Goal: Task Accomplishment & Management: Manage account settings

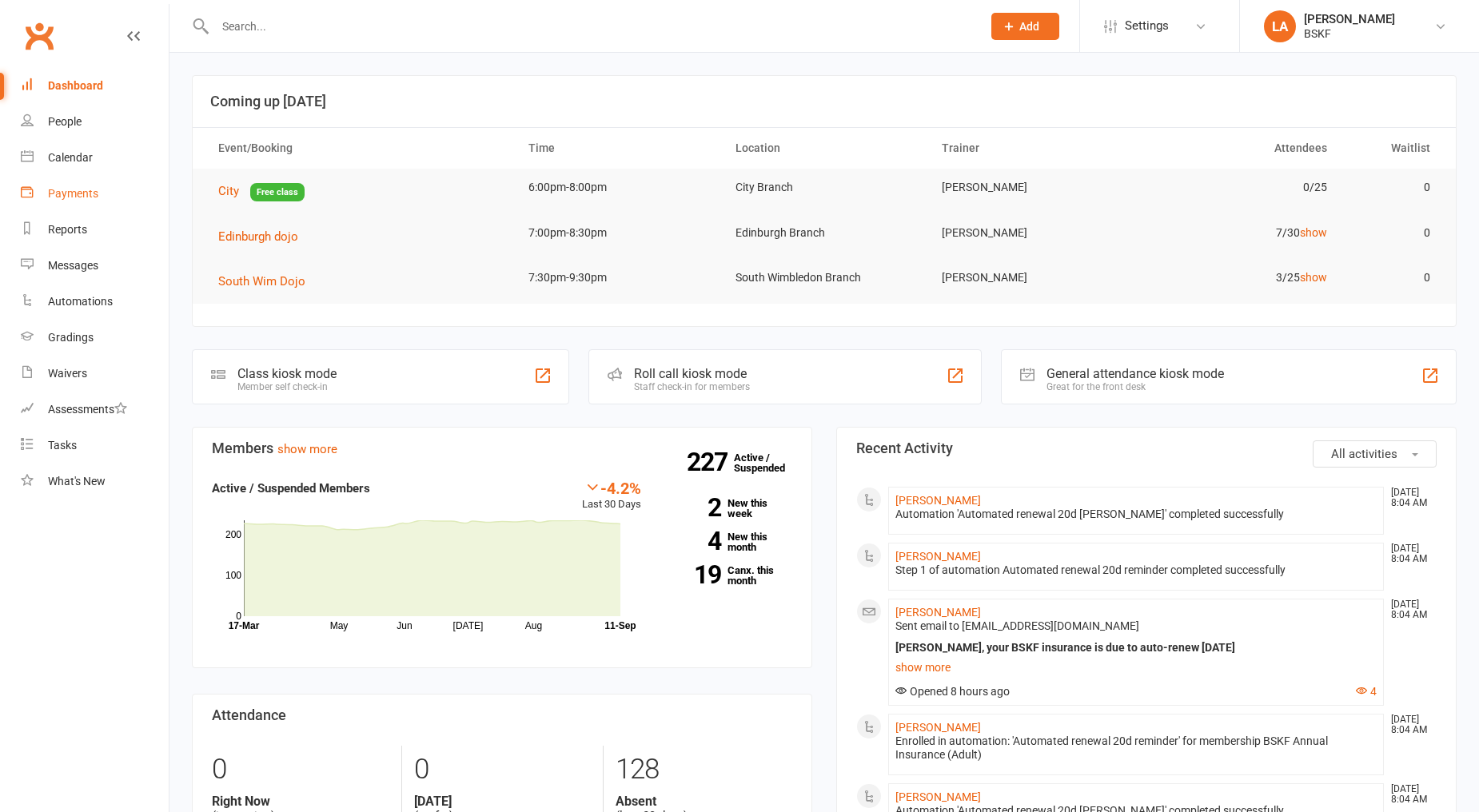
click at [109, 204] on link "Payments" at bounding box center [95, 194] width 148 height 36
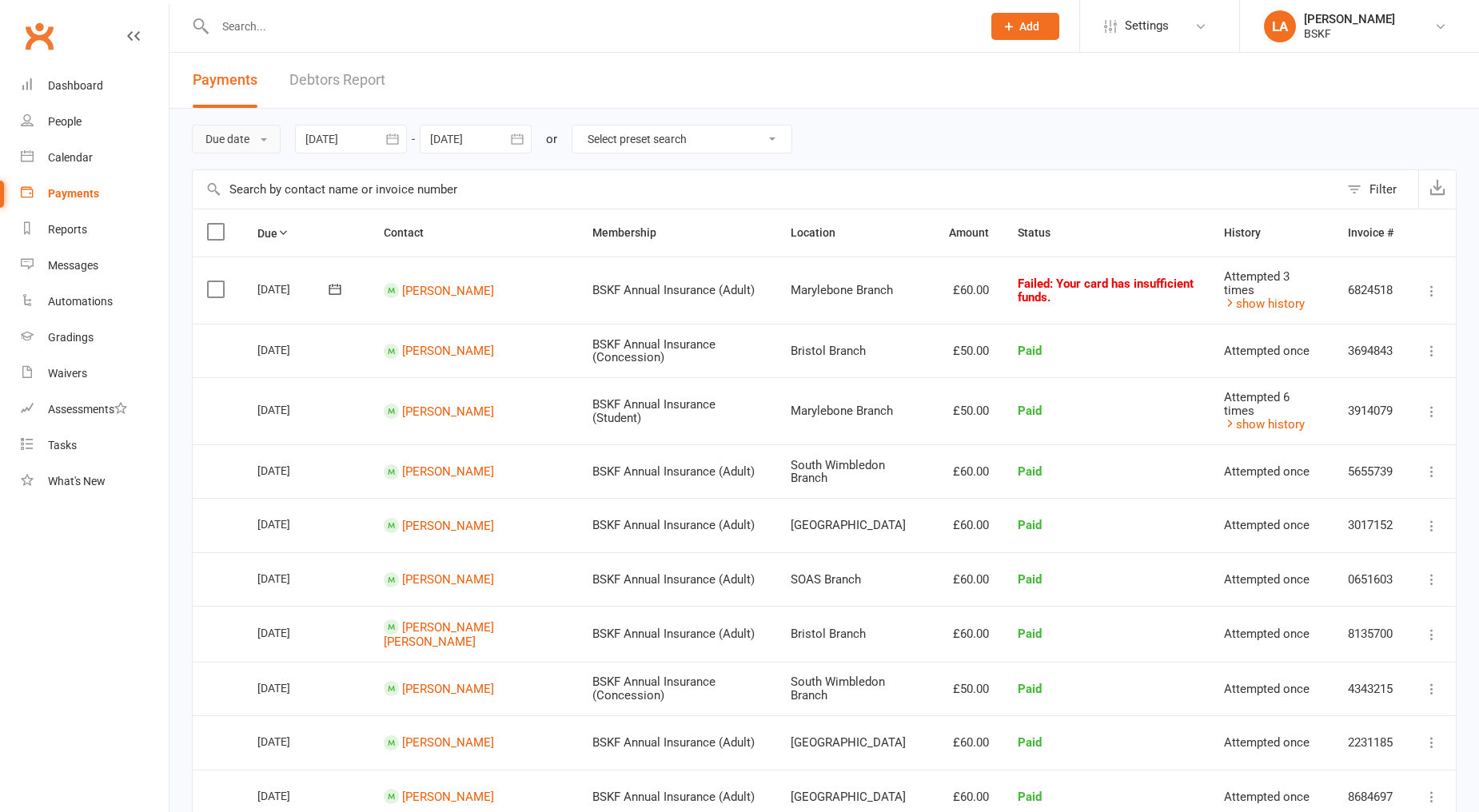
click at [234, 148] on button "Due date" at bounding box center [236, 139] width 89 height 29
click at [262, 236] on link "Date failed" at bounding box center [272, 239] width 158 height 32
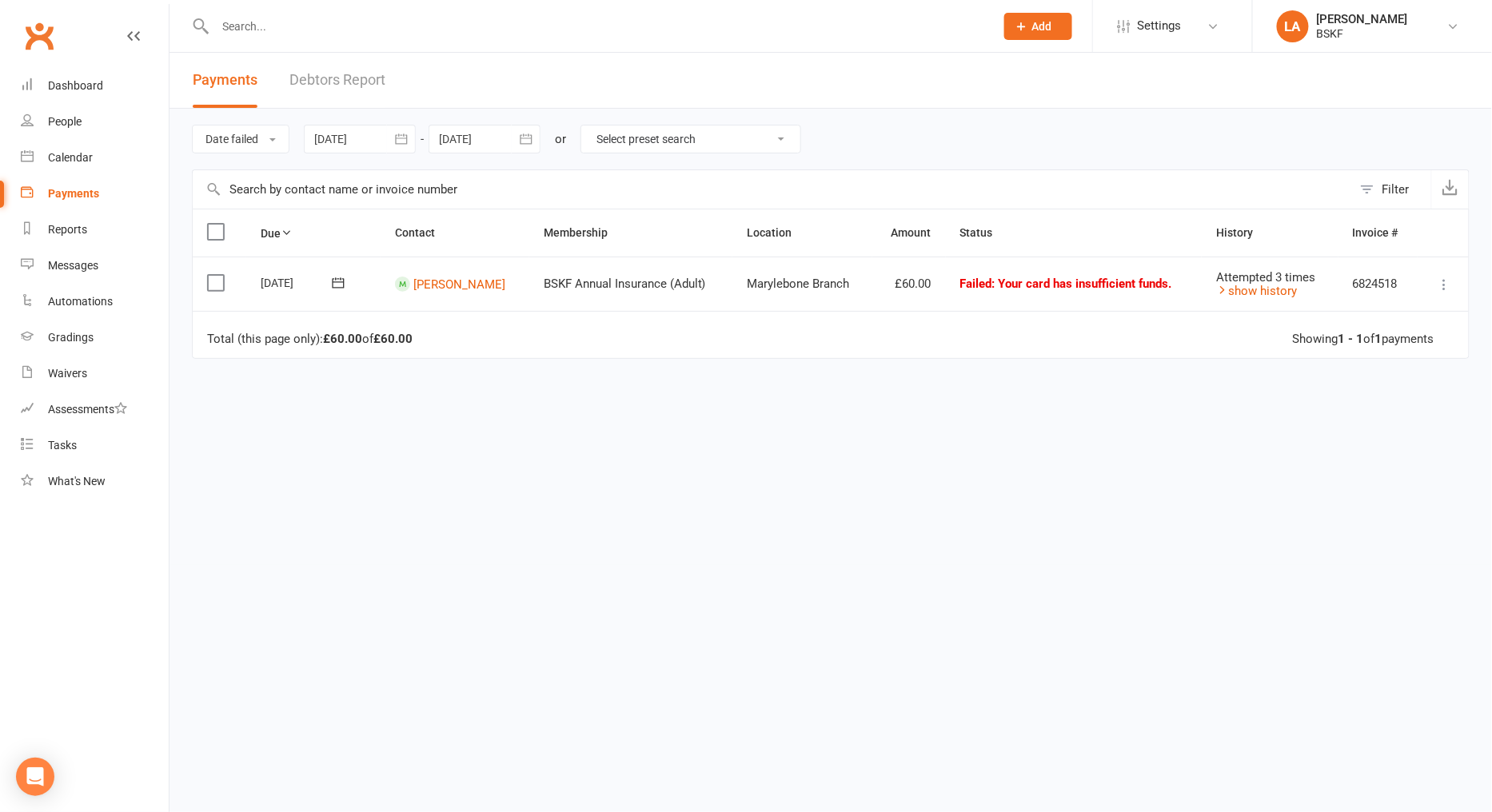
click at [954, 286] on td "Failed : Your card has insufficient funds." at bounding box center [1074, 283] width 256 height 54
click at [994, 292] on td "Failed : Your card has insufficient funds." at bounding box center [1074, 283] width 256 height 54
click at [468, 283] on link "[PERSON_NAME]" at bounding box center [458, 283] width 92 height 14
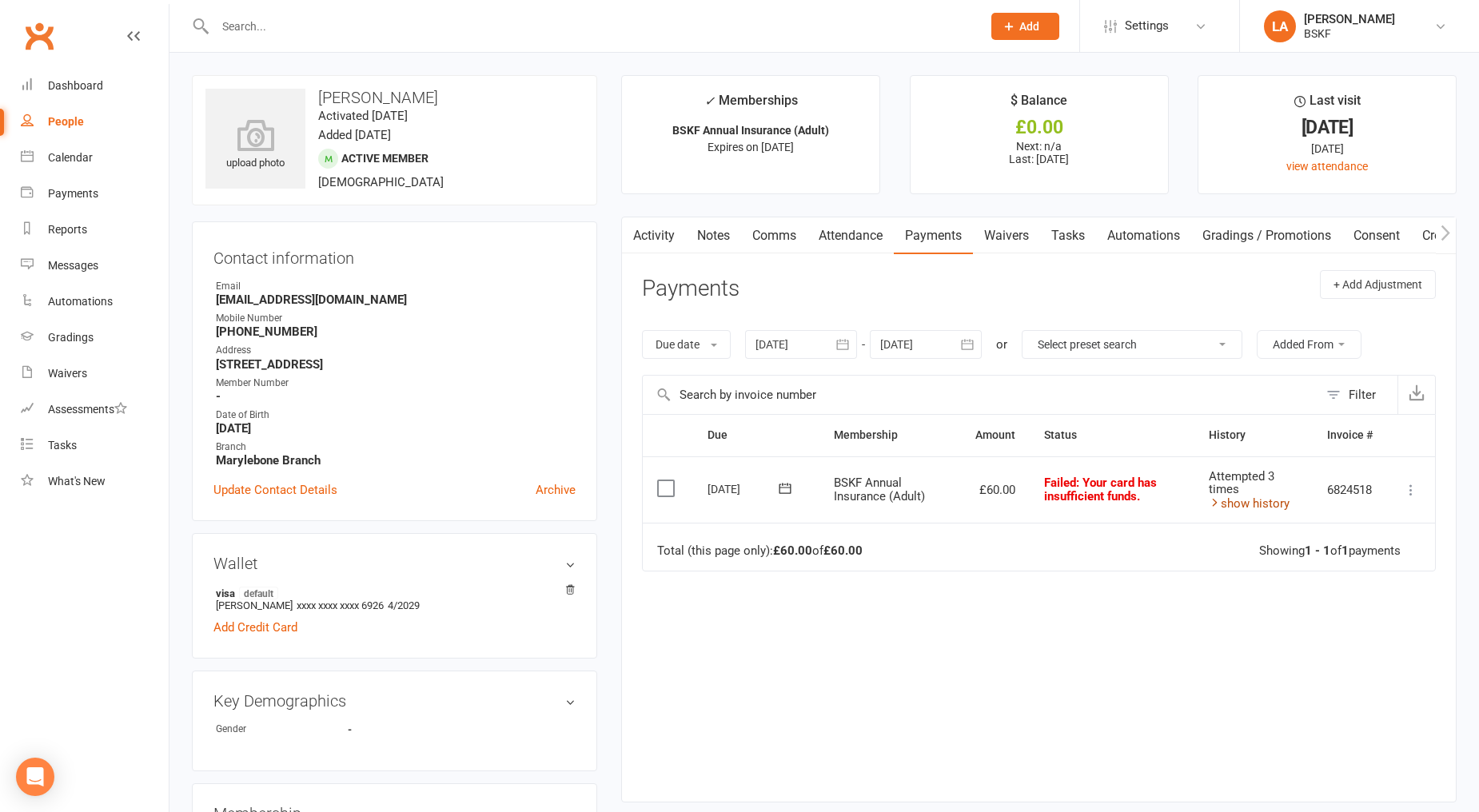
click at [1243, 505] on link "show history" at bounding box center [1250, 503] width 81 height 14
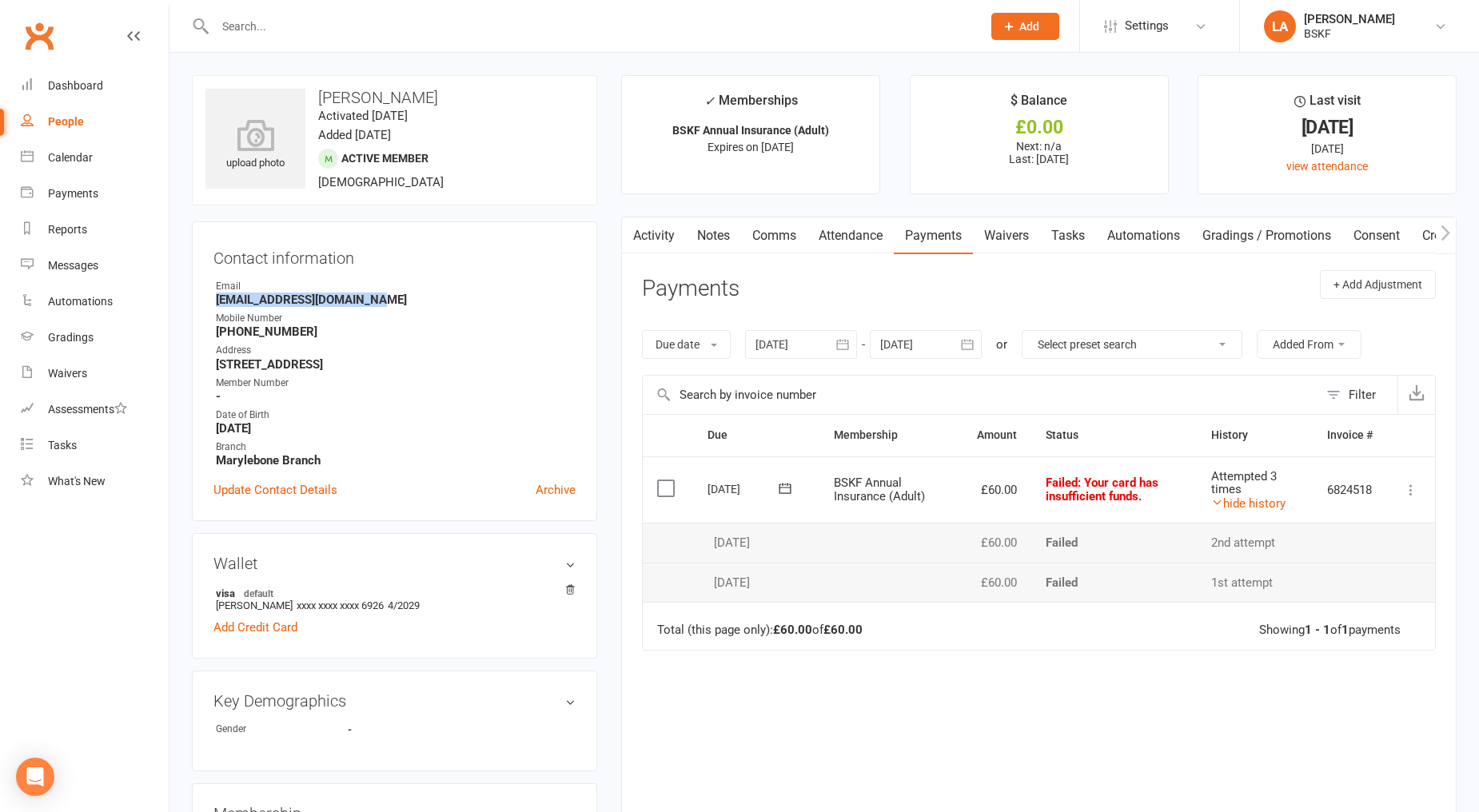
drag, startPoint x: 386, startPoint y: 301, endPoint x: 218, endPoint y: 300, distance: 168.0
click at [218, 300] on strong "[EMAIL_ADDRESS][DOMAIN_NAME]" at bounding box center [395, 300] width 359 height 14
copy strong "[EMAIL_ADDRESS][DOMAIN_NAME]"
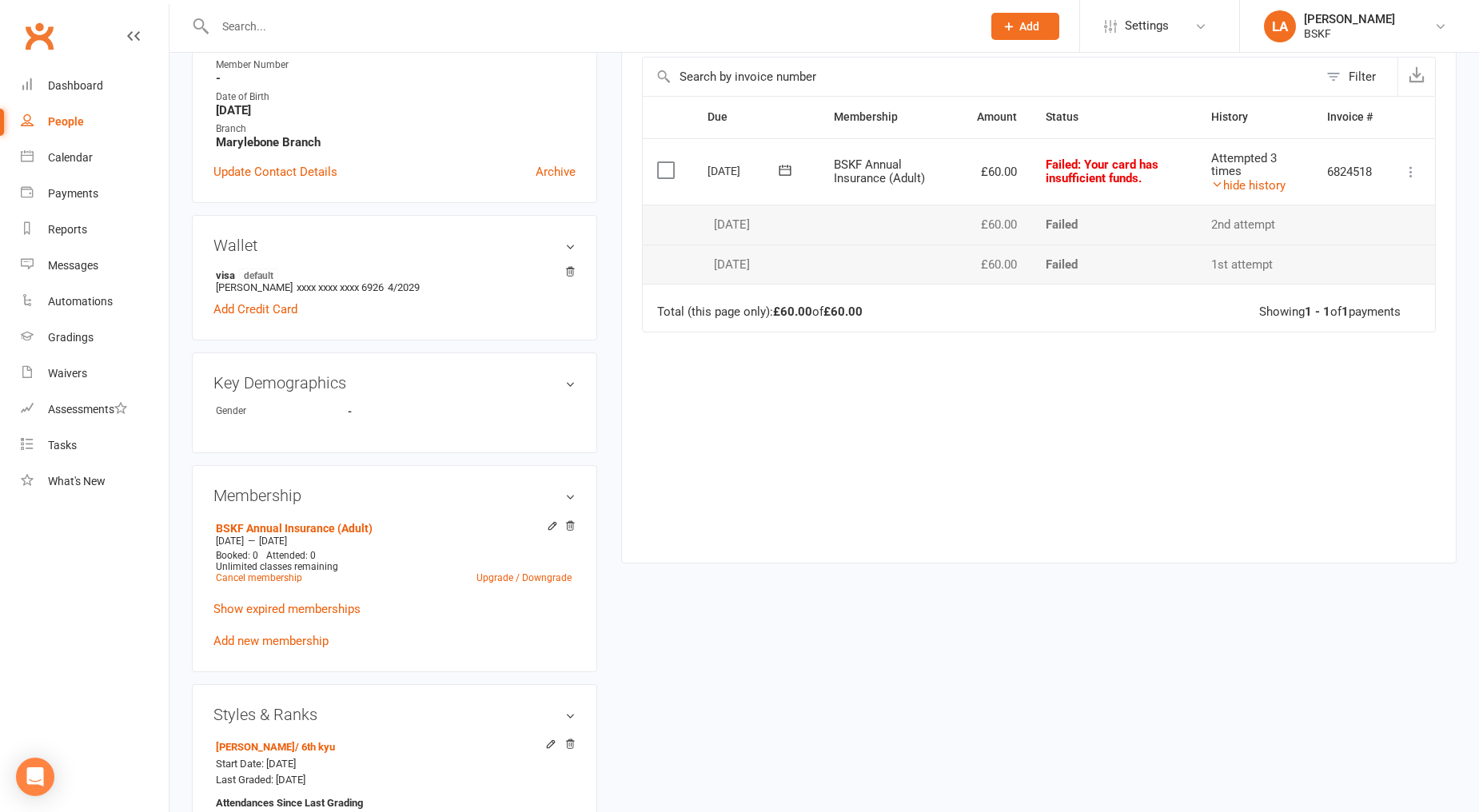
scroll to position [326, 0]
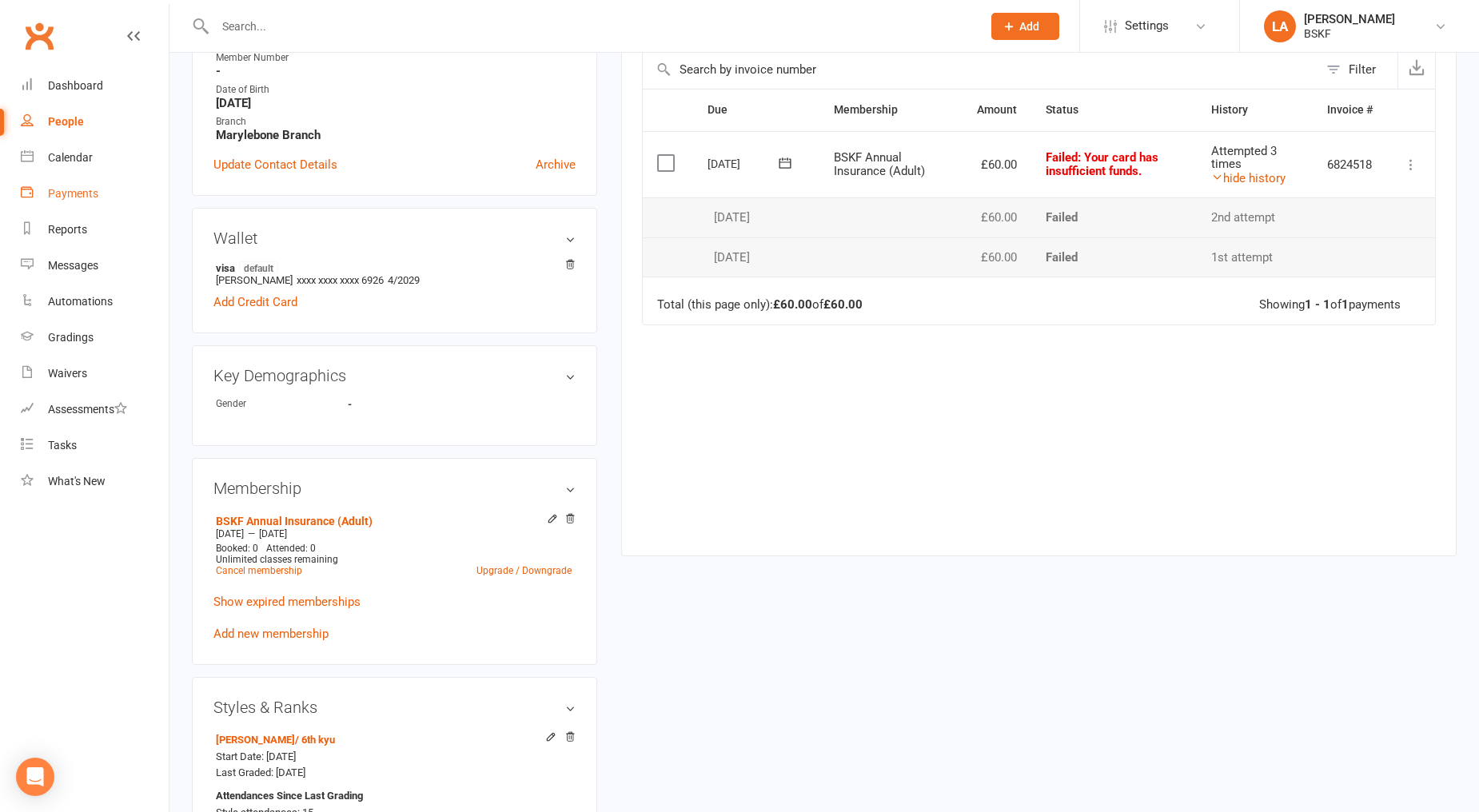
drag, startPoint x: 62, startPoint y: 194, endPoint x: 84, endPoint y: 193, distance: 22.0
click at [62, 194] on div "Payments" at bounding box center [73, 193] width 50 height 13
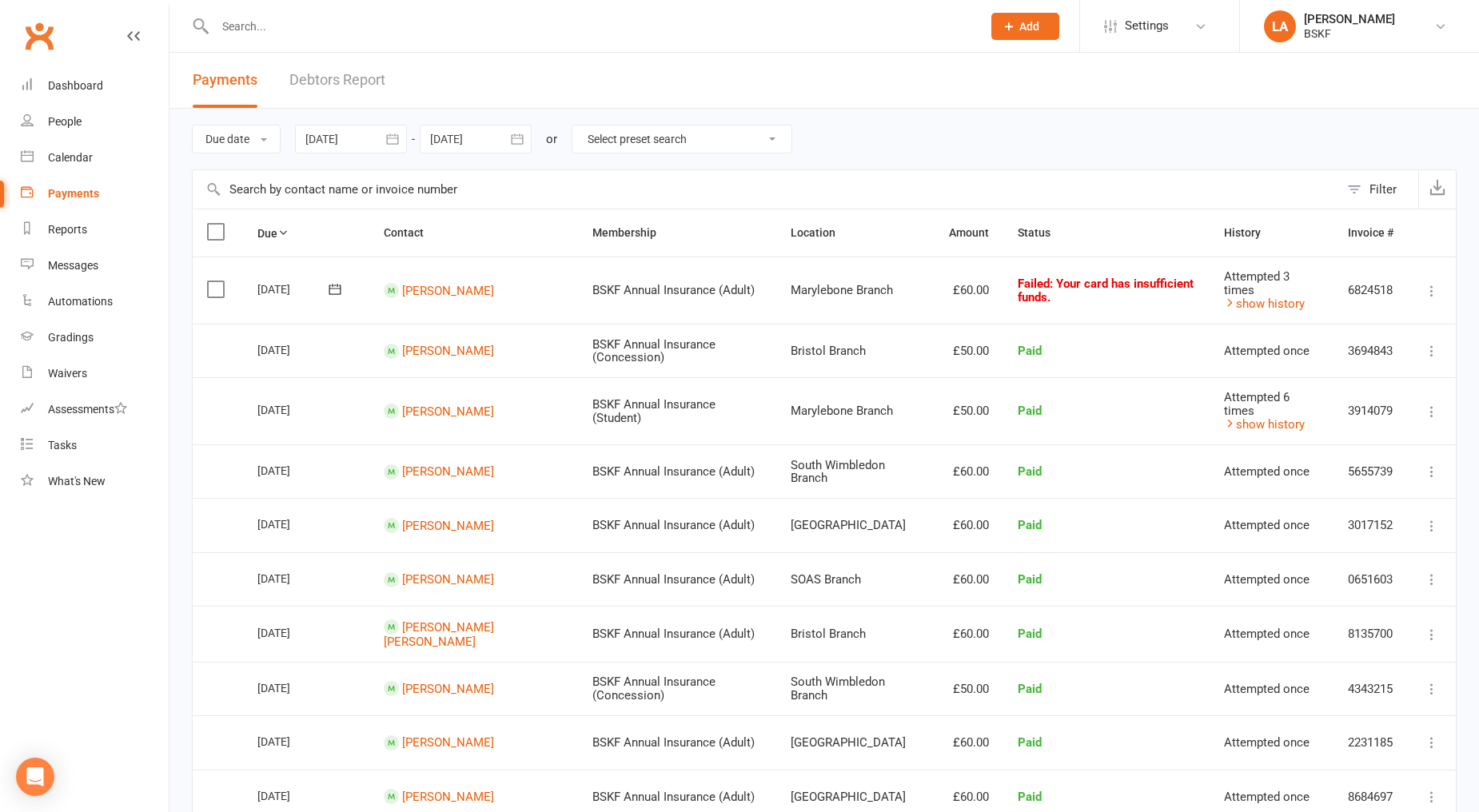
click at [357, 137] on div at bounding box center [351, 139] width 112 height 29
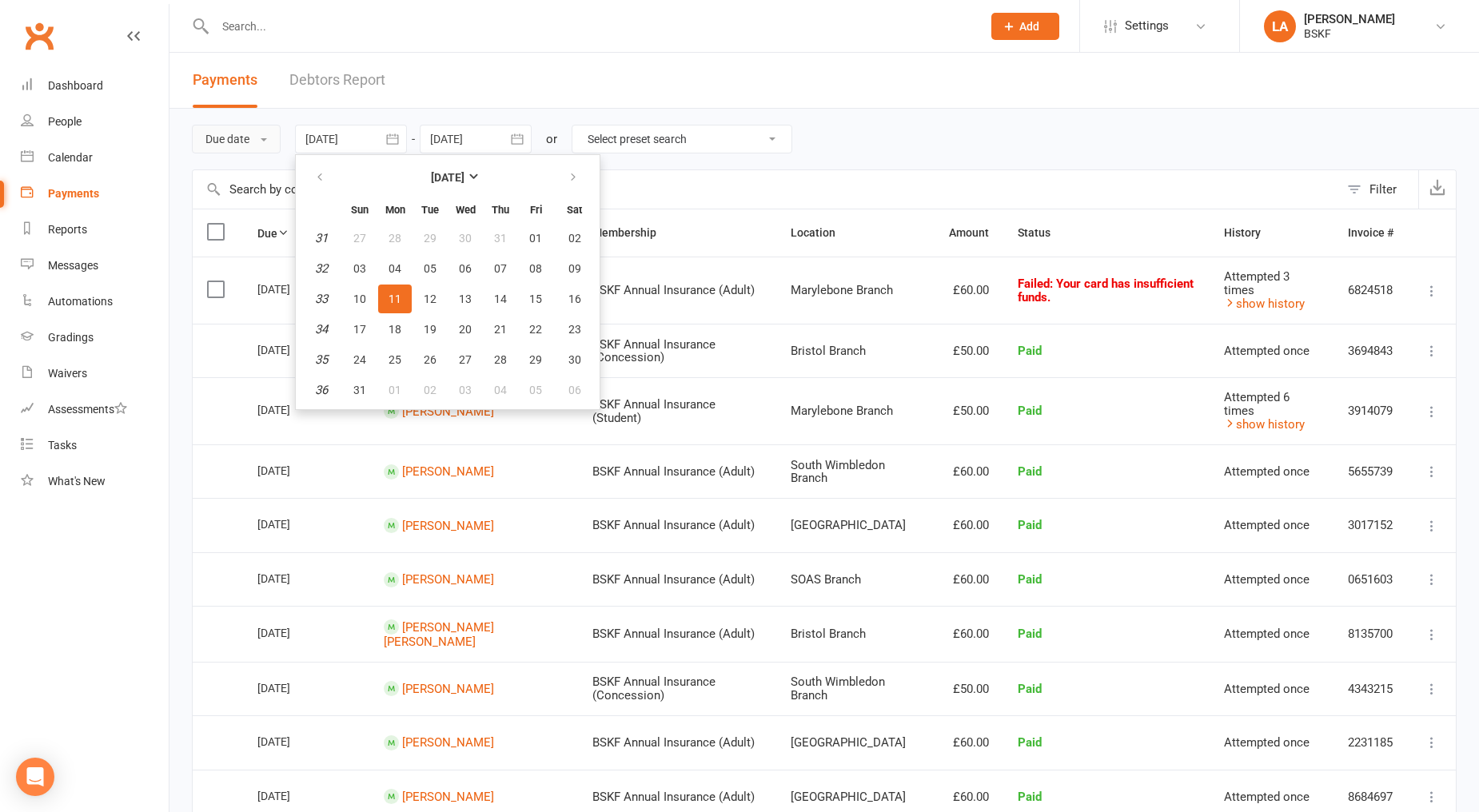
click at [243, 129] on button "Due date" at bounding box center [236, 139] width 89 height 29
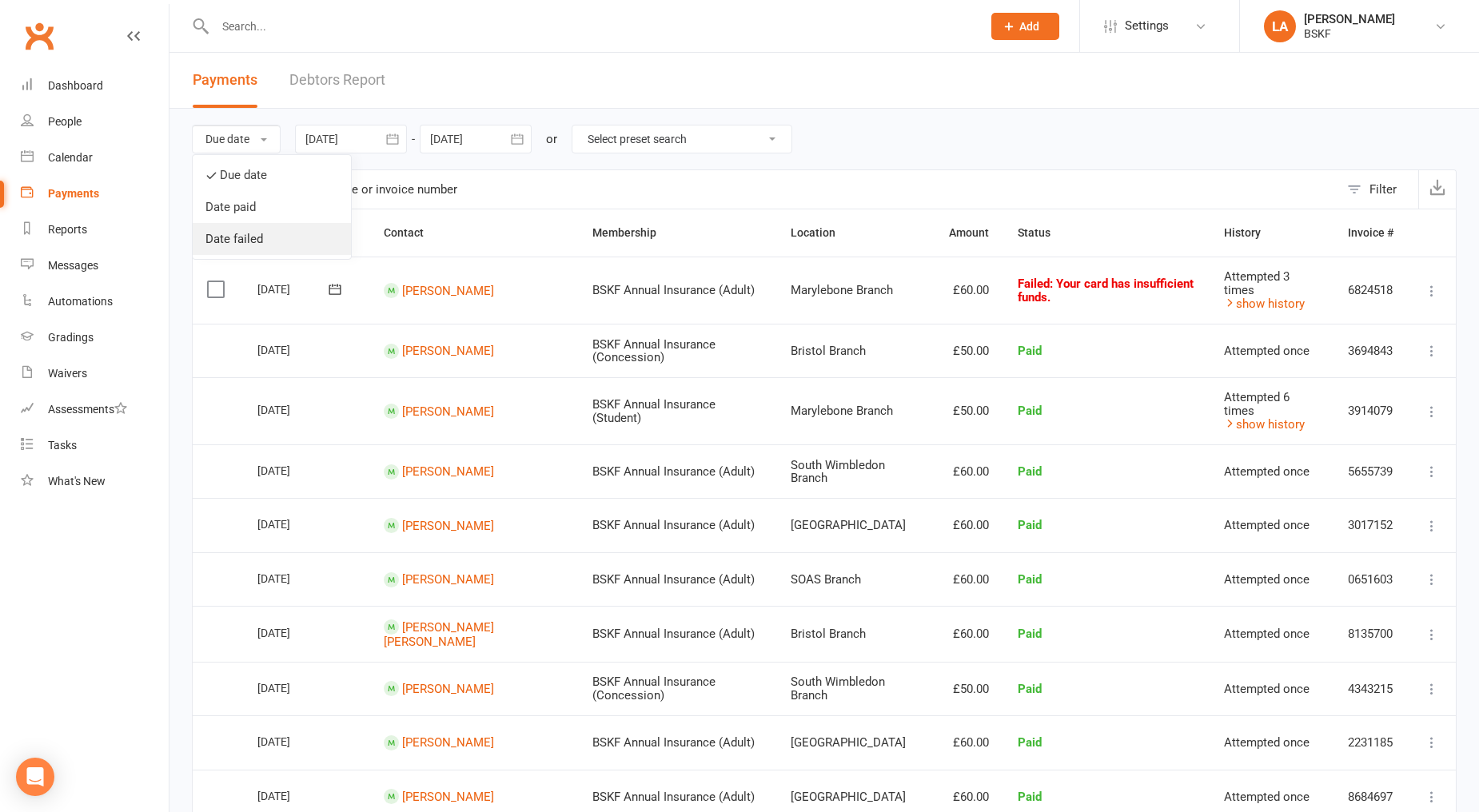
click at [264, 224] on link "Date failed" at bounding box center [272, 239] width 158 height 32
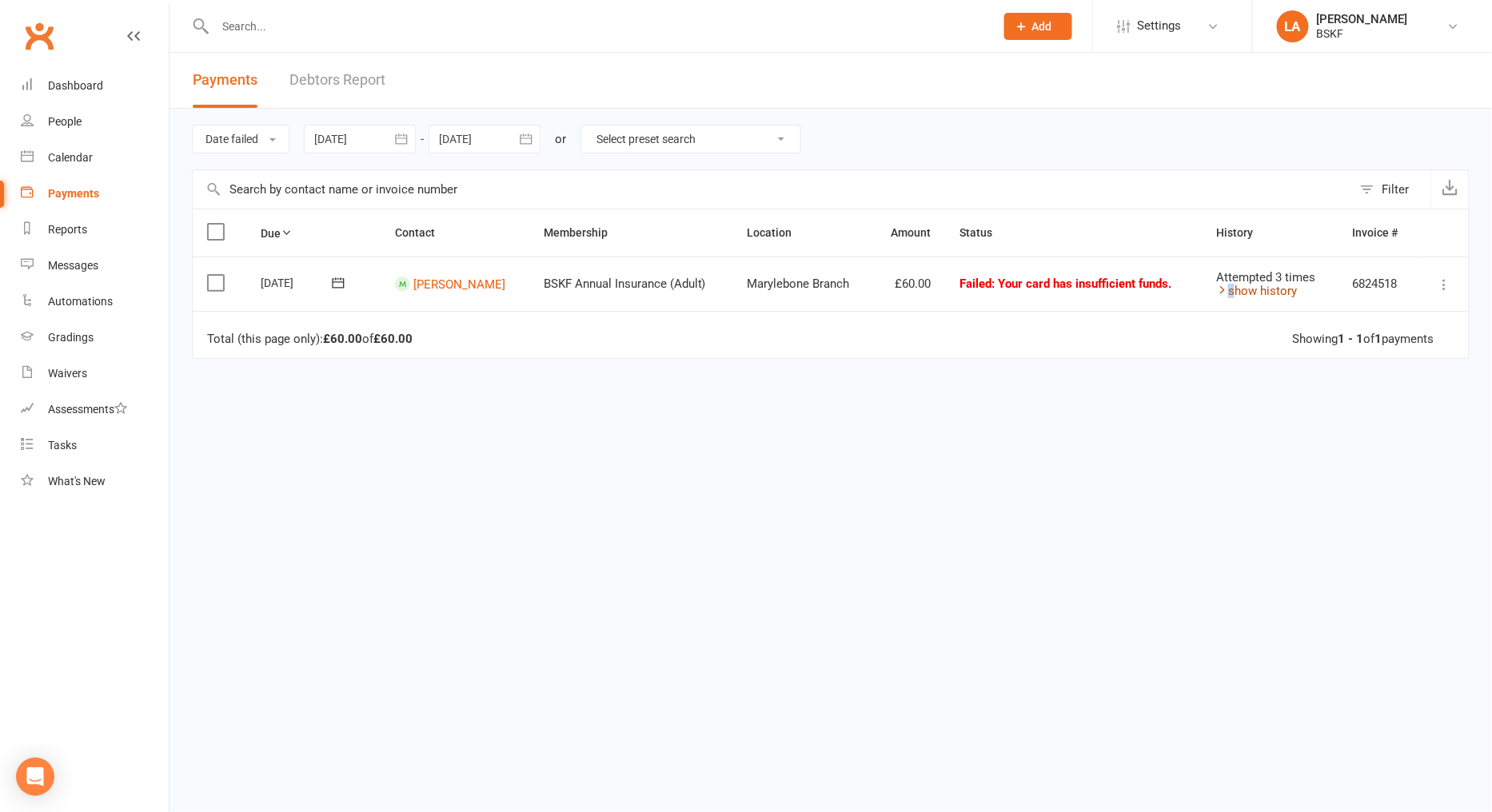
click at [1229, 284] on link "show history" at bounding box center [1256, 291] width 81 height 14
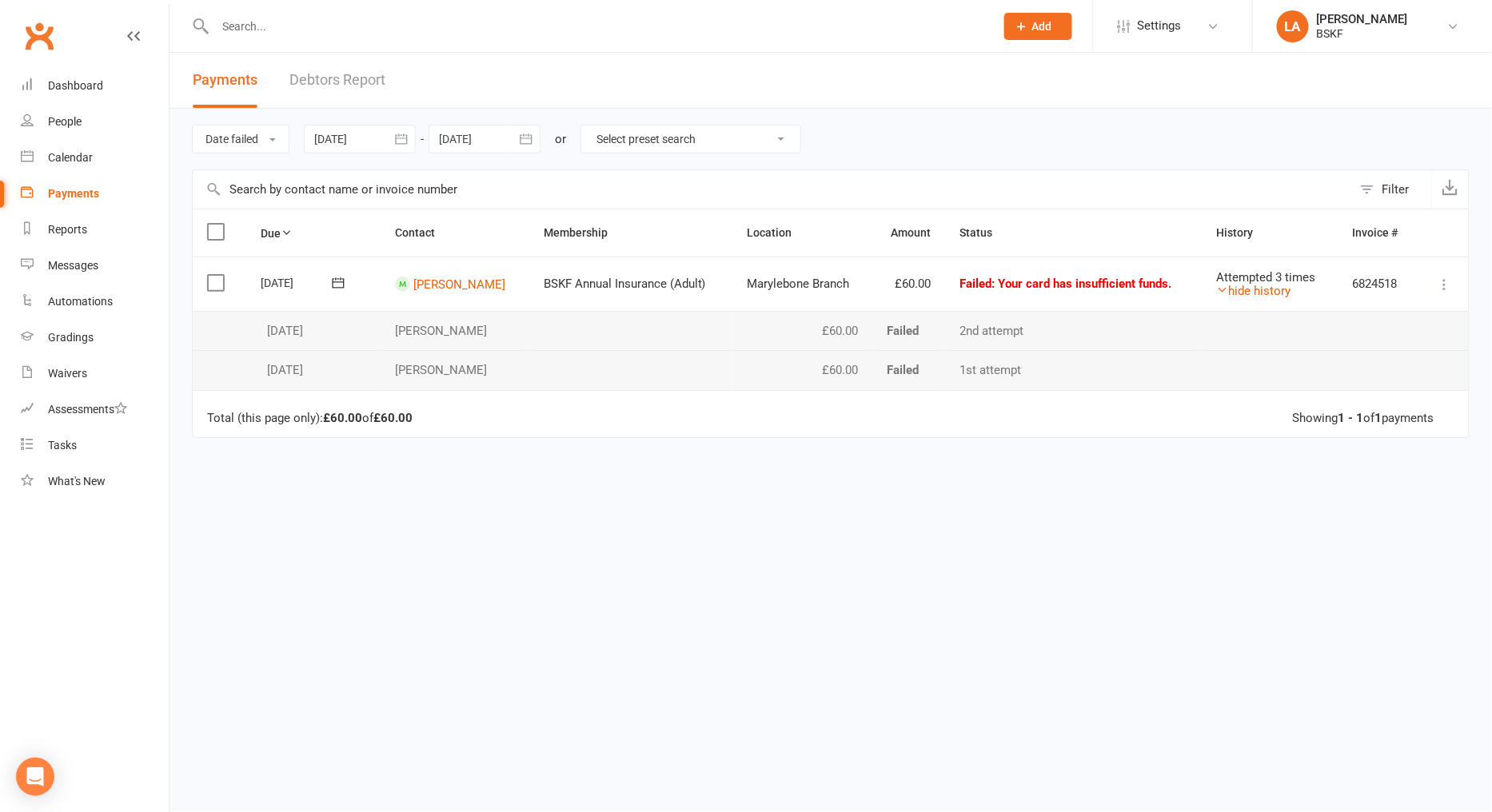
click at [212, 284] on label at bounding box center [218, 282] width 21 height 16
click at [212, 275] on input "checkbox" at bounding box center [212, 275] width 11 height 0
click at [1299, 777] on icon "button" at bounding box center [1297, 775] width 12 height 11
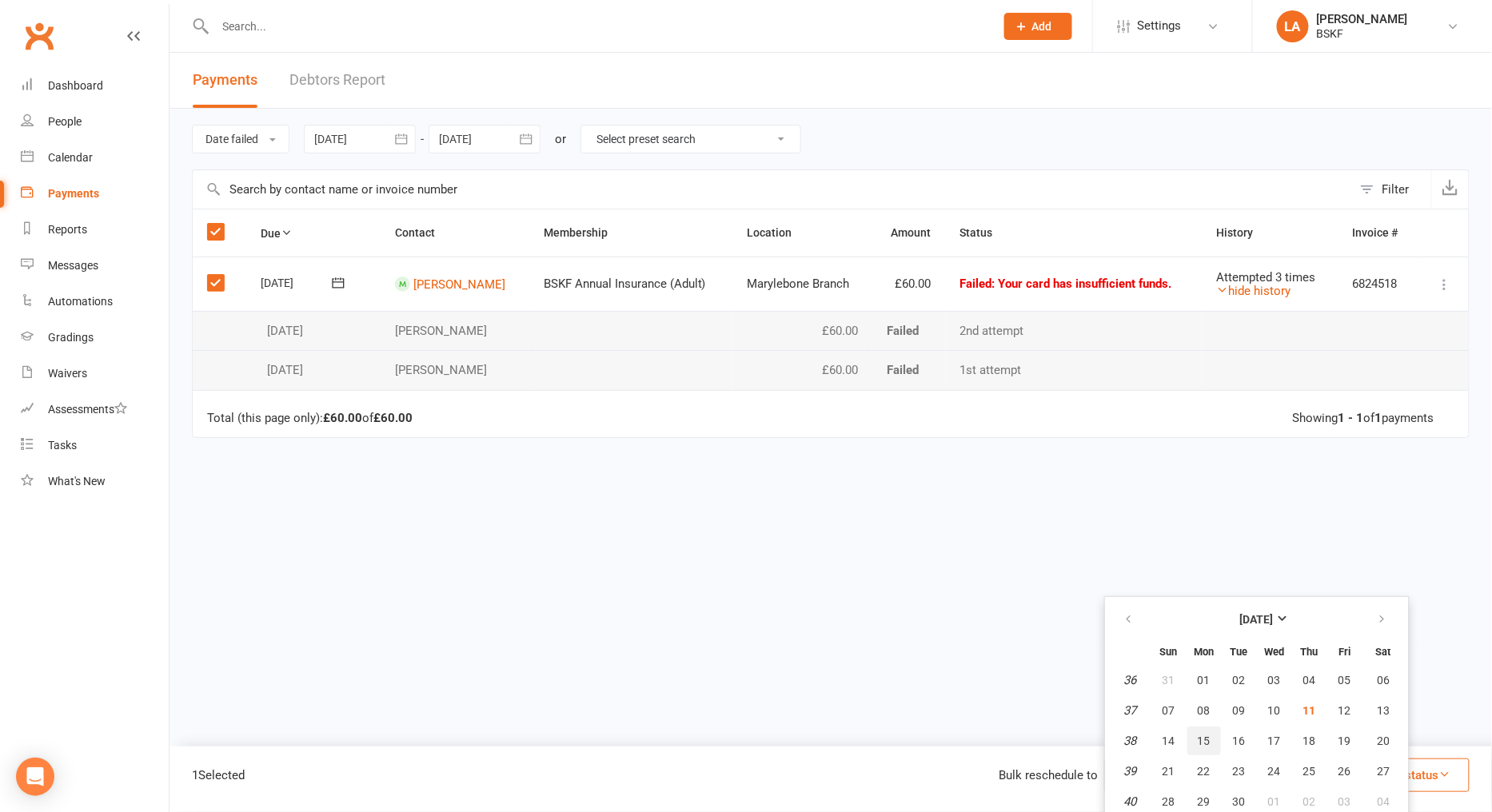
click at [1210, 744] on span "15" at bounding box center [1203, 741] width 13 height 13
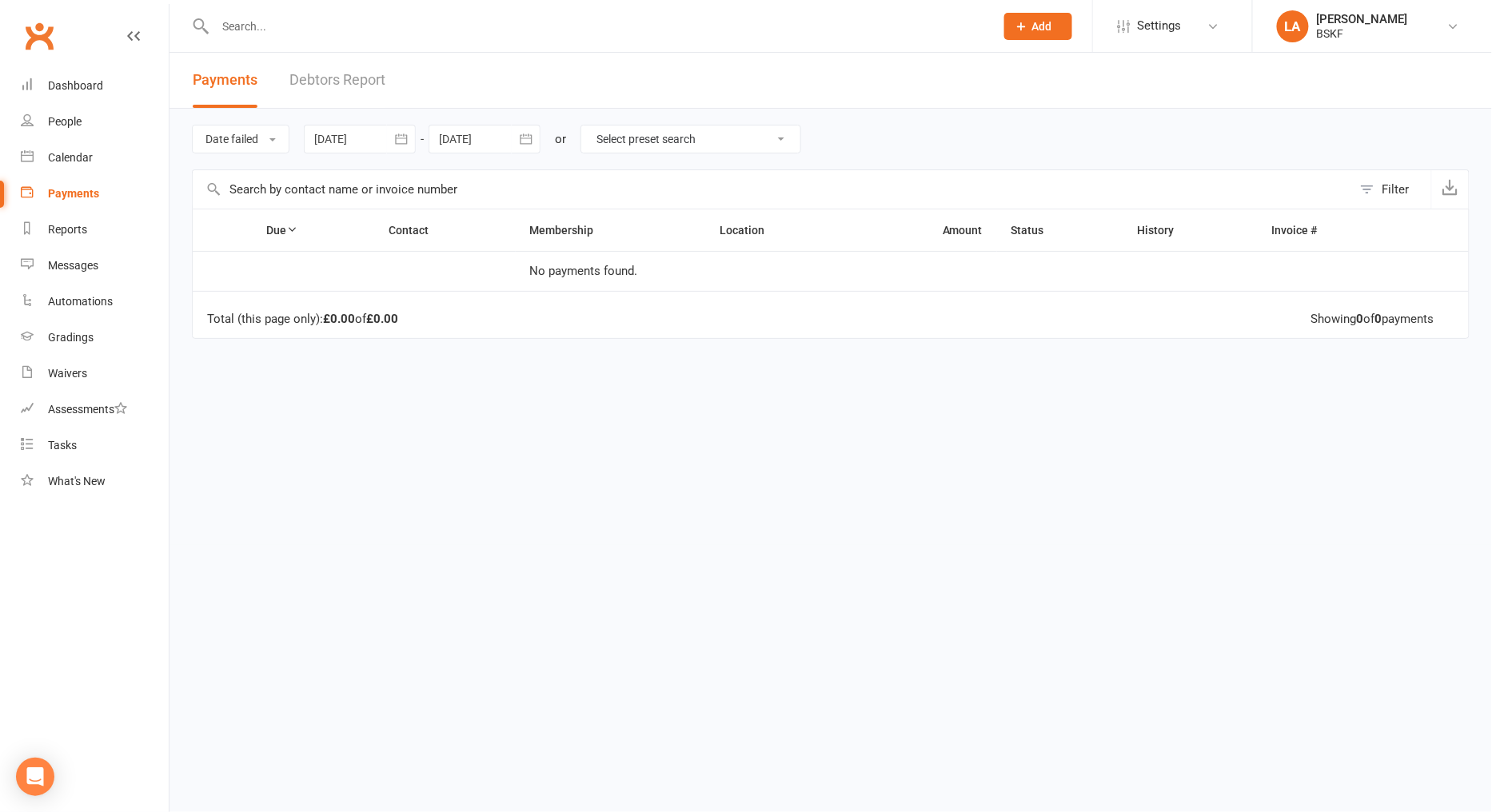
paste input "[PERSON_NAME]"
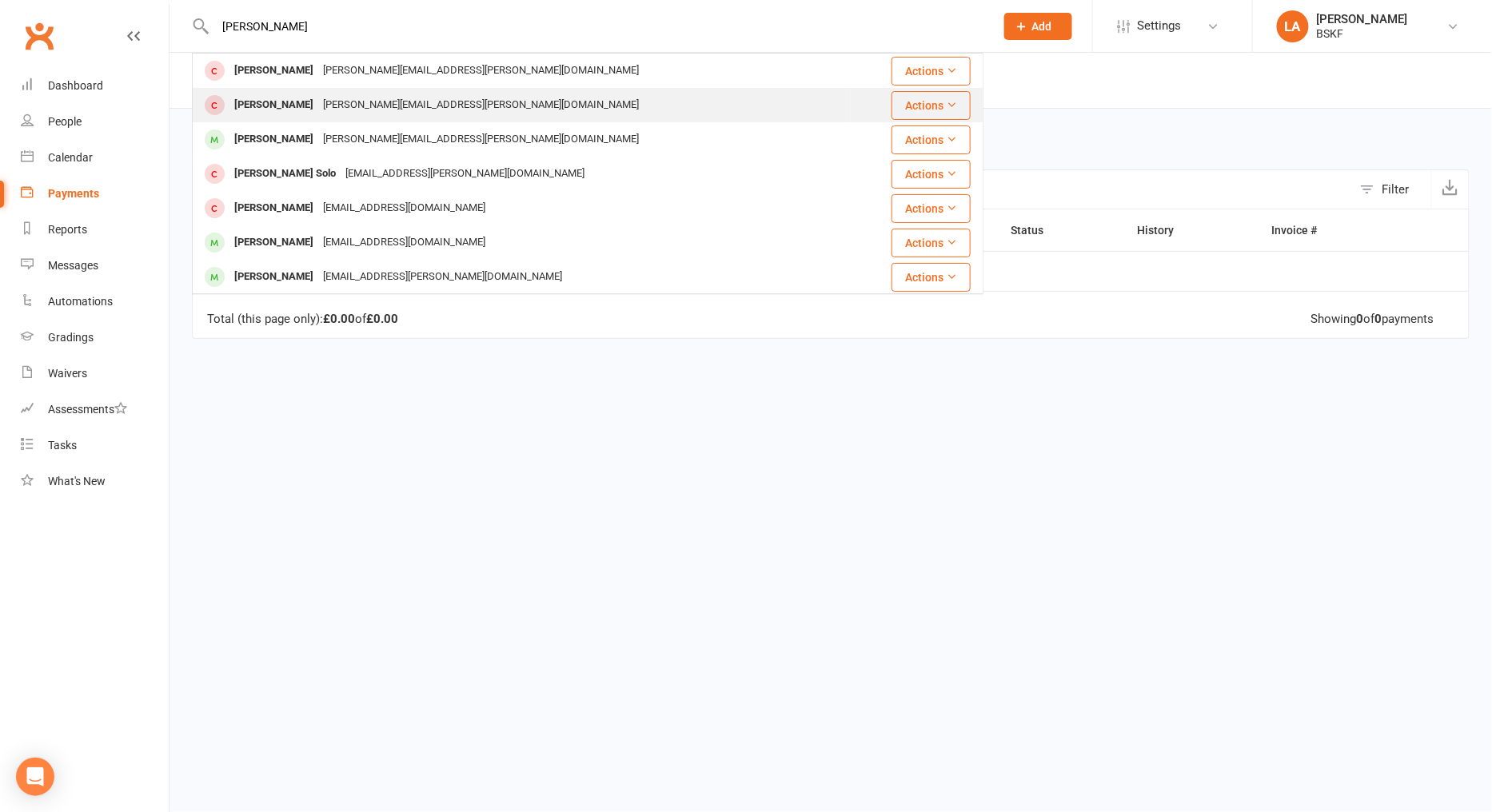
type input "[PERSON_NAME]"
click at [476, 99] on div "[PERSON_NAME] [PERSON_NAME][EMAIL_ADDRESS][PERSON_NAME][DOMAIN_NAME]" at bounding box center [521, 105] width 656 height 33
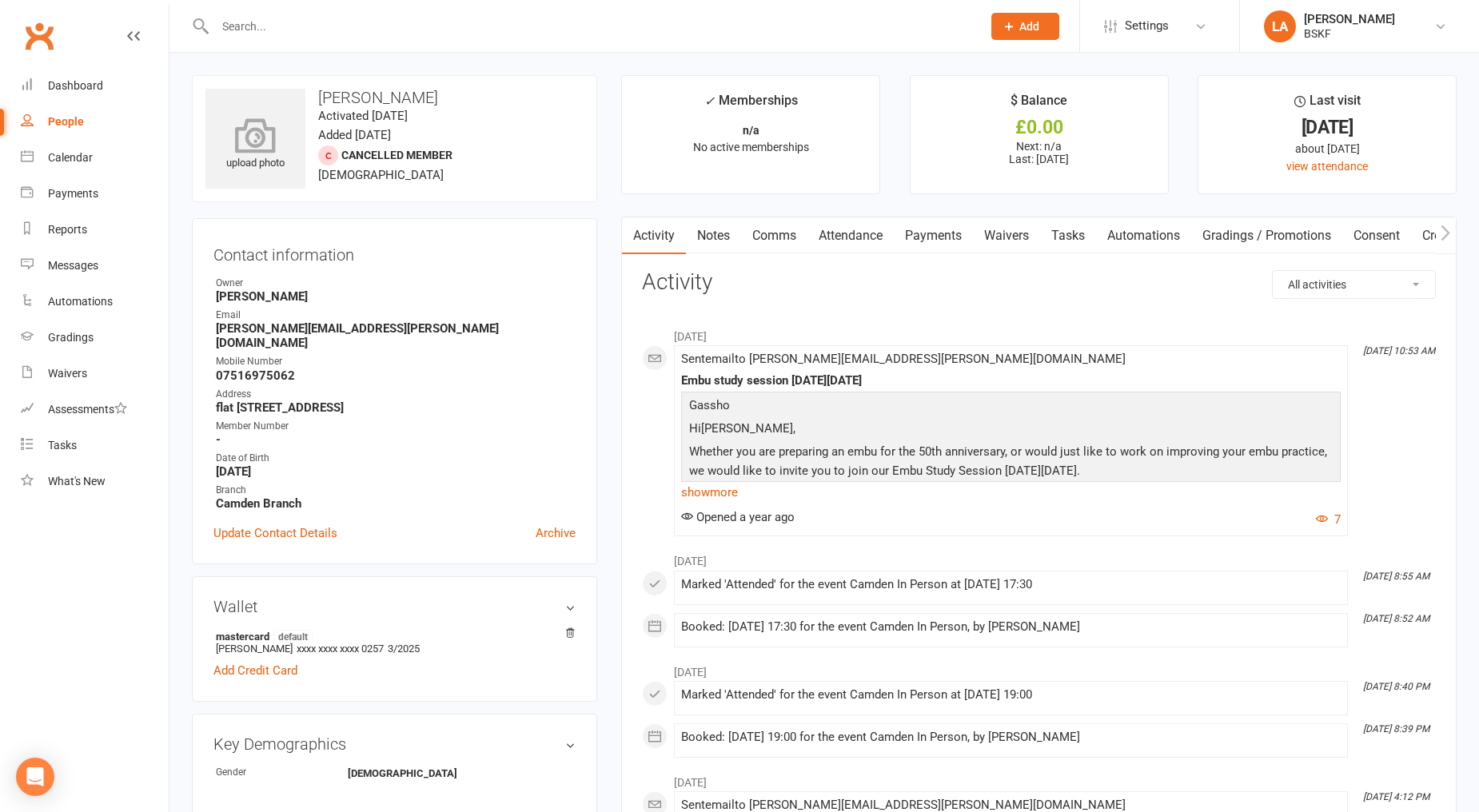
click at [275, 134] on icon at bounding box center [255, 135] width 111 height 36
click at [337, 27] on input "text" at bounding box center [590, 26] width 760 height 22
click at [67, 92] on link "Dashboard" at bounding box center [95, 86] width 148 height 36
